Goal: Check status: Check status

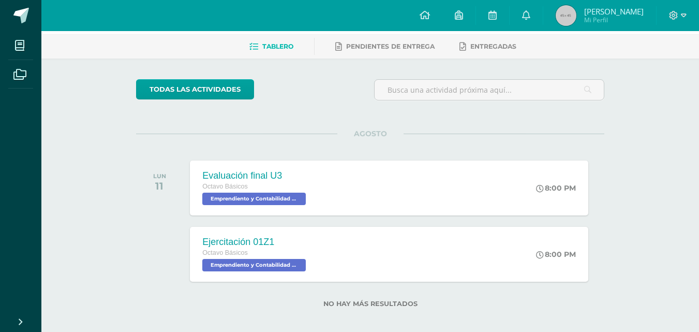
scroll to position [53, 0]
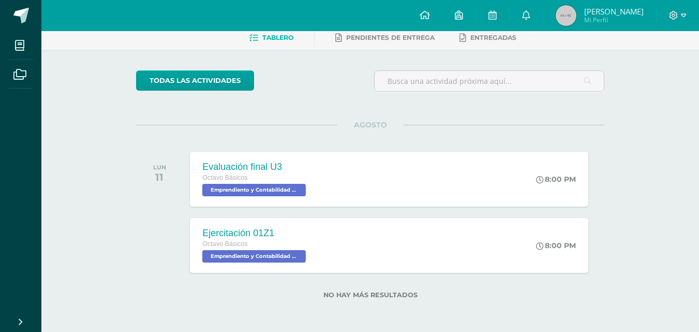
click at [600, 23] on span "Mi Perfil" at bounding box center [613, 20] width 59 height 9
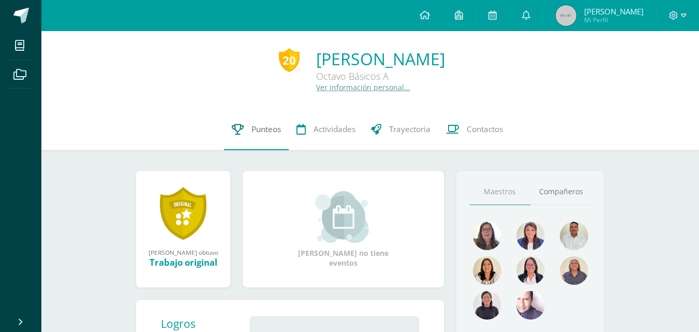
click at [246, 126] on link "Punteos" at bounding box center [256, 129] width 65 height 41
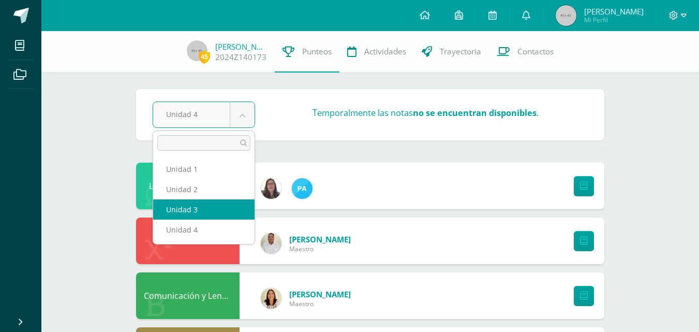
select select "Unidad 3"
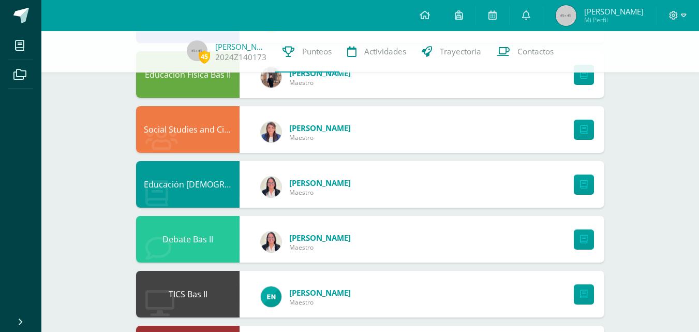
scroll to position [450, 0]
